Goal: Task Accomplishment & Management: Manage account settings

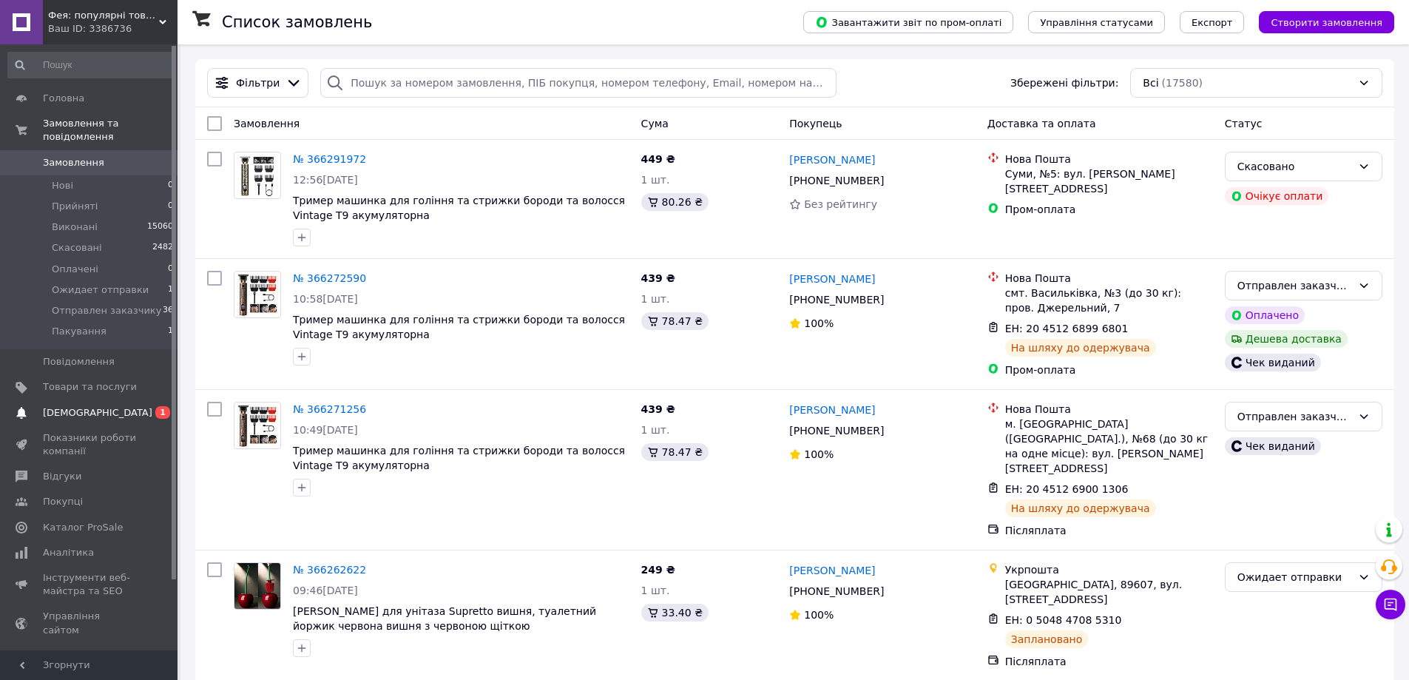
click at [112, 407] on link "Сповіщення 0 1" at bounding box center [91, 412] width 182 height 25
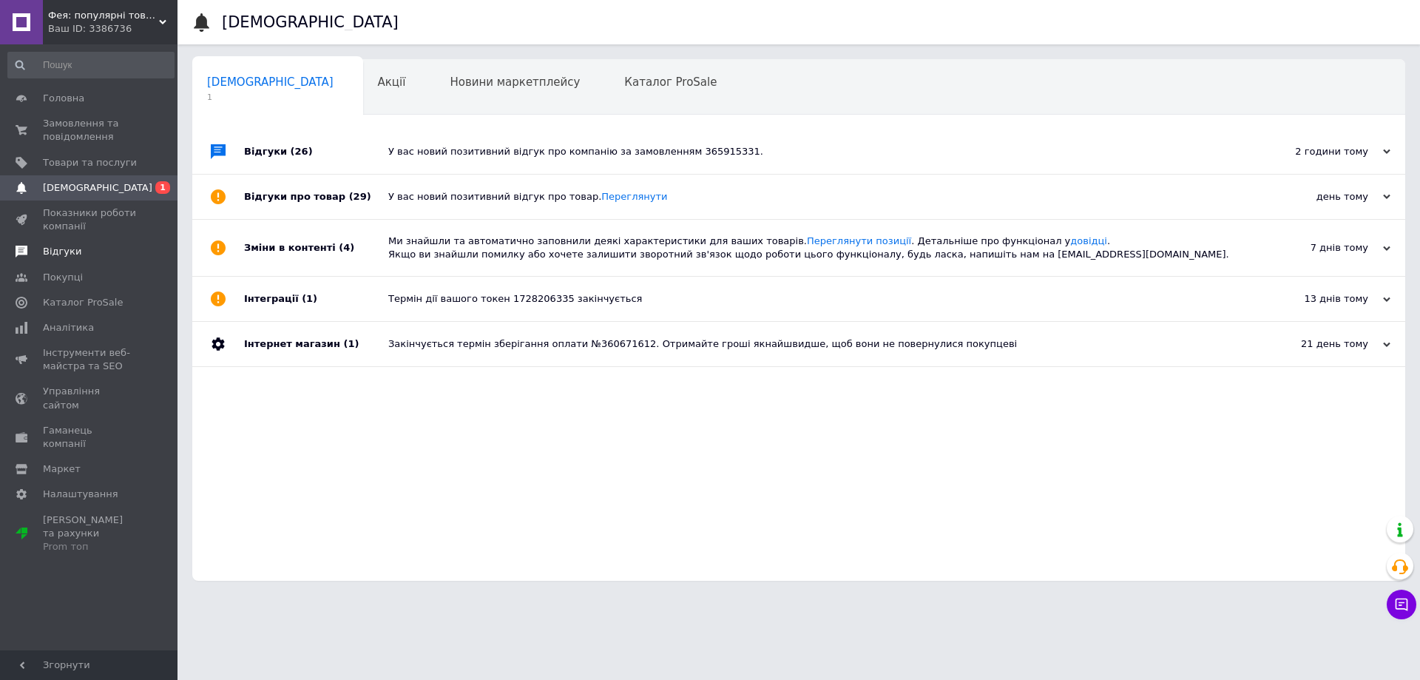
click at [55, 244] on link "Відгуки" at bounding box center [91, 251] width 182 height 25
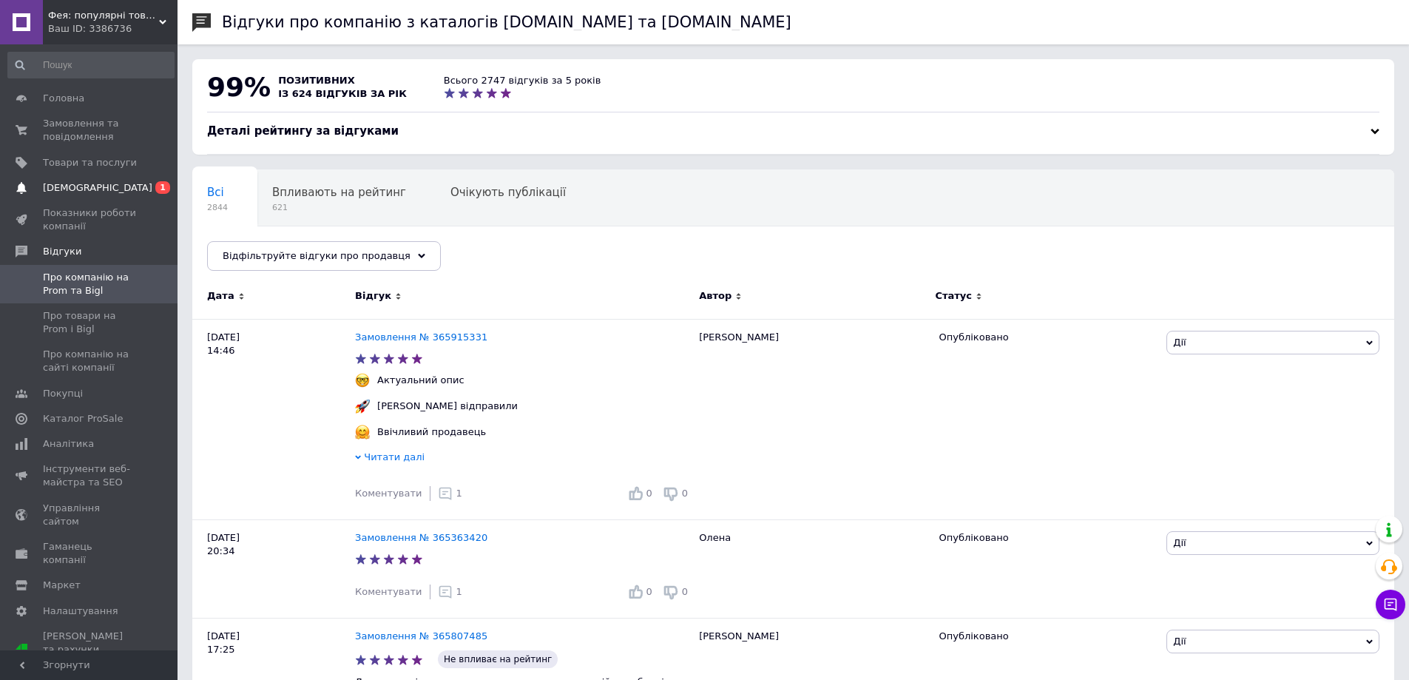
click at [93, 187] on span "[DEMOGRAPHIC_DATA]" at bounding box center [97, 187] width 109 height 13
